Goal: Information Seeking & Learning: Learn about a topic

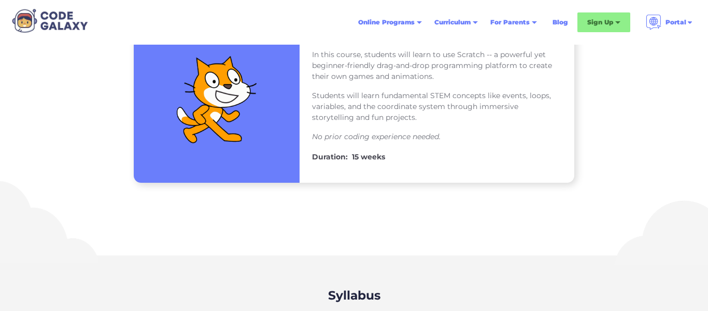
scroll to position [196, 0]
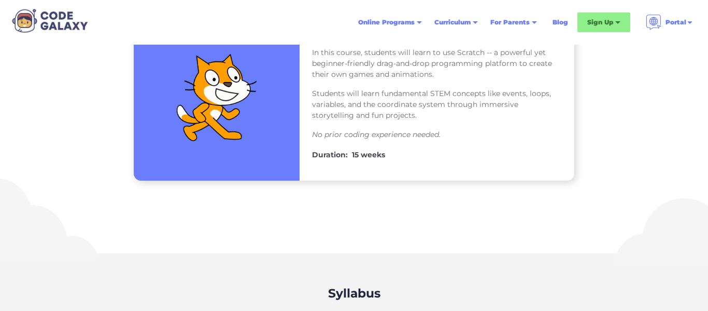
click at [347, 130] on em "No prior coding experience needed." at bounding box center [376, 134] width 129 height 9
click at [350, 139] on p "No prior coding experience needed." at bounding box center [437, 134] width 250 height 11
click at [482, 118] on p "Students will learn fundamental STEM concepts like events, loops, variables, an…" at bounding box center [437, 104] width 250 height 33
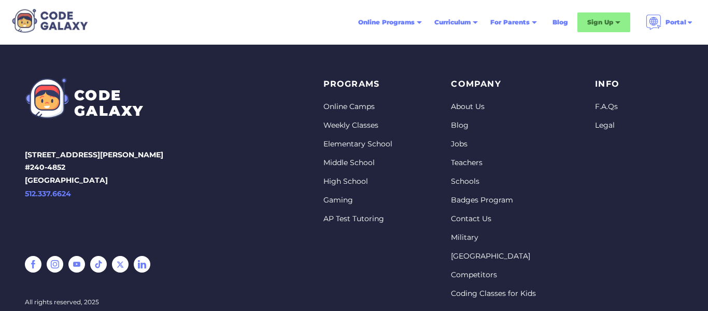
scroll to position [1641, 0]
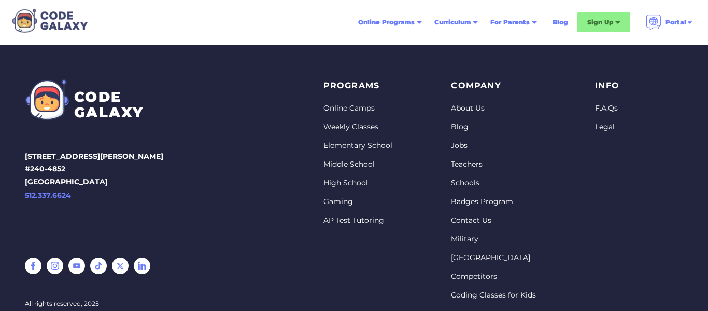
click at [331, 178] on link "High School" at bounding box center [358, 183] width 69 height 10
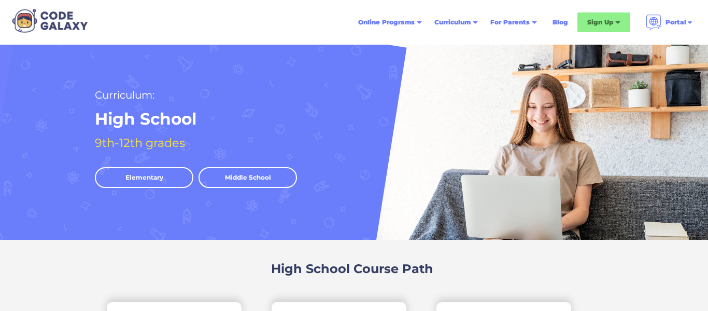
click at [228, 176] on link "Middle School" at bounding box center [248, 177] width 99 height 21
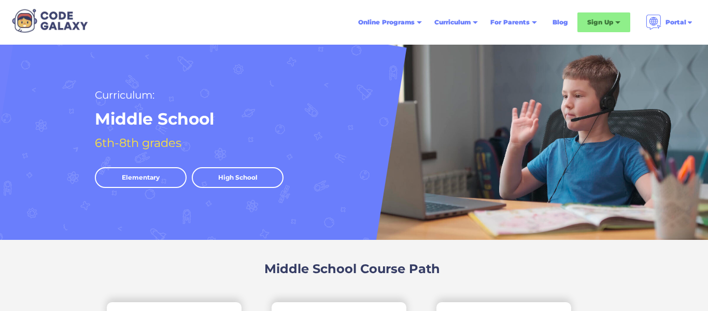
click at [228, 176] on link "High School" at bounding box center [238, 177] width 92 height 21
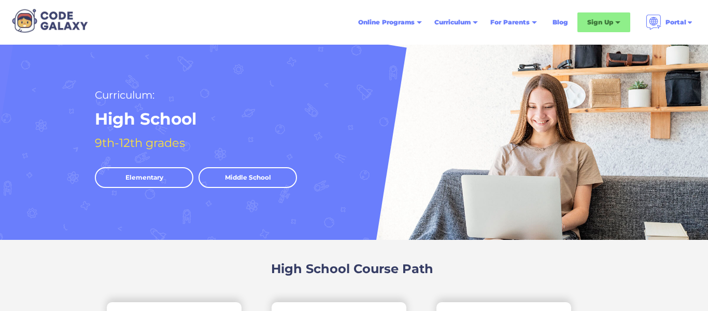
click at [228, 176] on link "Middle School" at bounding box center [248, 177] width 99 height 21
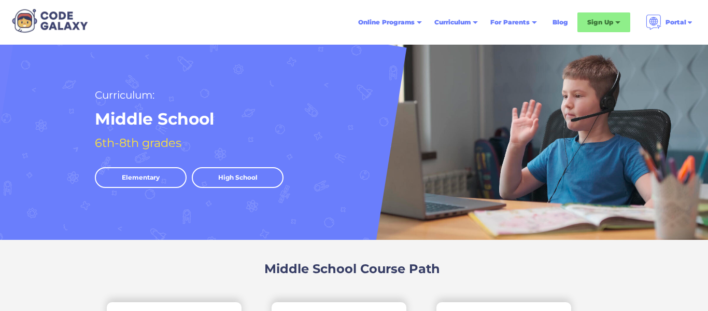
click at [129, 178] on link "Elementary" at bounding box center [141, 177] width 92 height 21
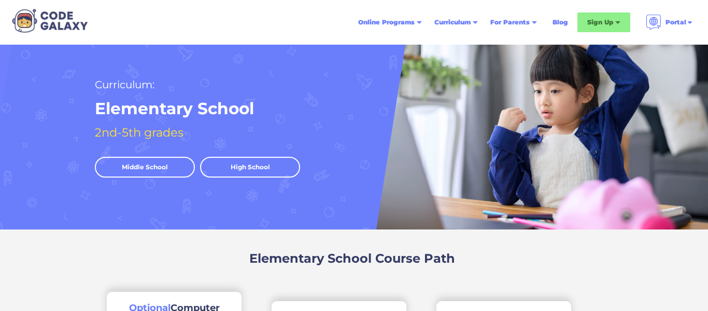
scroll to position [2, 0]
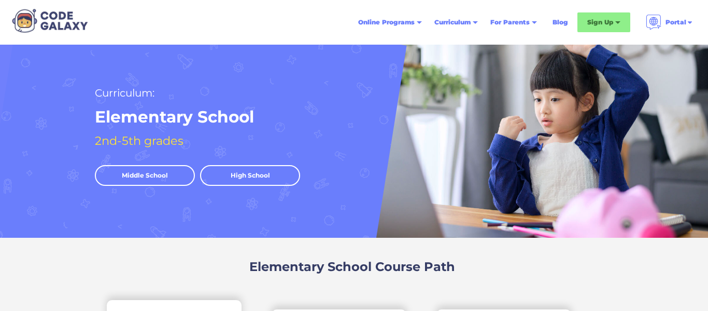
click at [131, 180] on link "Middle School" at bounding box center [145, 175] width 100 height 21
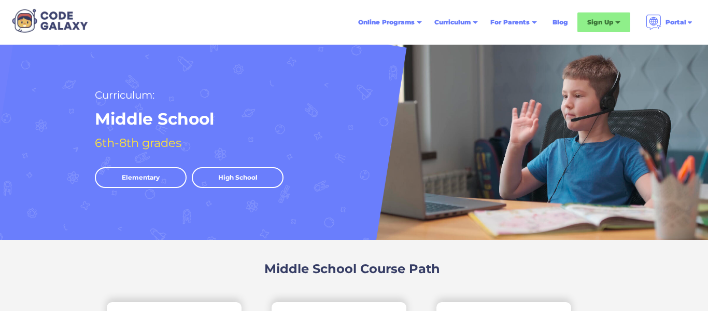
click at [131, 186] on link "Elementary" at bounding box center [141, 177] width 92 height 21
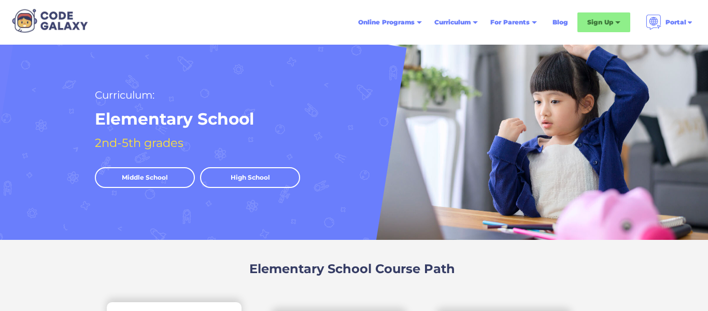
click at [246, 180] on link "High School" at bounding box center [250, 177] width 100 height 21
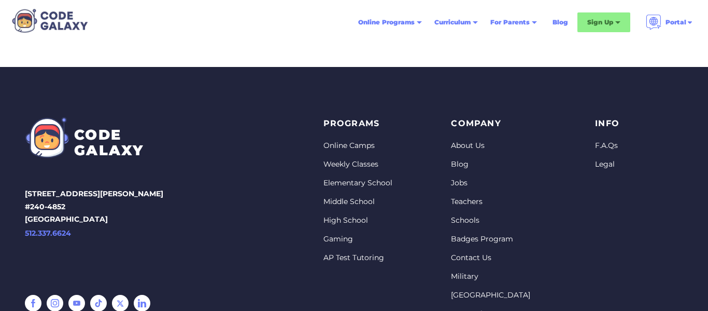
scroll to position [1880, 0]
